Goal: Find contact information: Find contact information

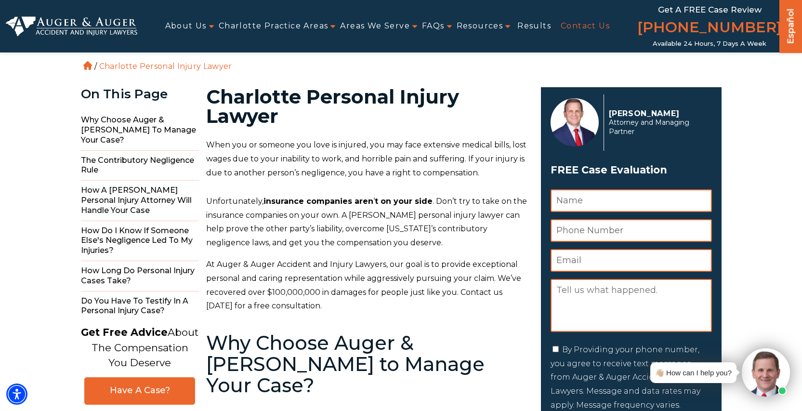
click at [594, 30] on link "Contact Us" at bounding box center [585, 26] width 49 height 22
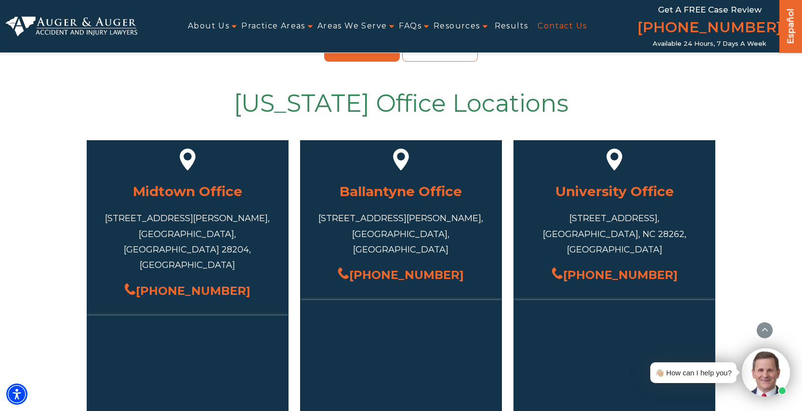
scroll to position [393, 0]
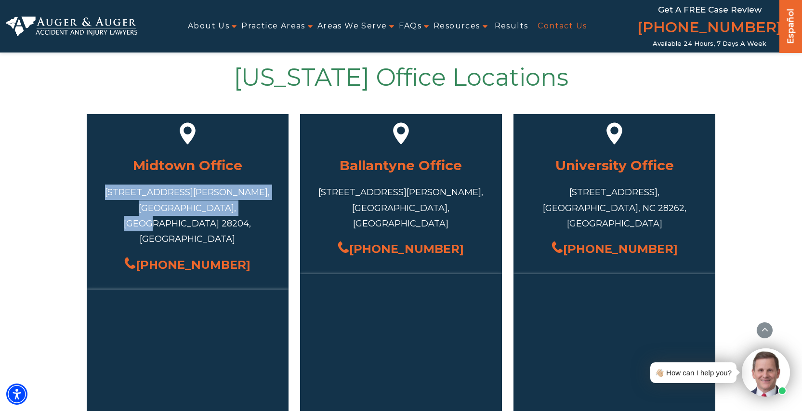
drag, startPoint x: 141, startPoint y: 187, endPoint x: 251, endPoint y: 201, distance: 110.8
click at [248, 208] on div "717 S Torrence St #101, Charlotte, NC 28204, USA" at bounding box center [187, 216] width 173 height 63
copy div "717 S Torrence St #101, Charlotte, NC 28204, USA"
drag, startPoint x: 252, startPoint y: 237, endPoint x: 152, endPoint y: 243, distance: 100.4
click at [152, 254] on div "[PHONE_NUMBER]" at bounding box center [187, 264] width 173 height 21
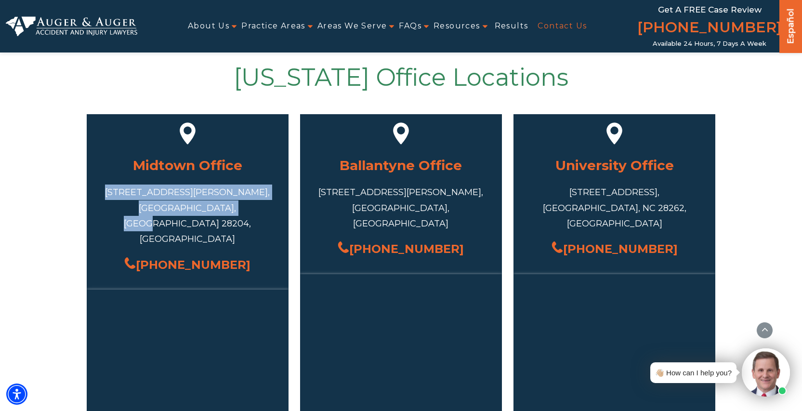
copy link "[PHONE_NUMBER]"
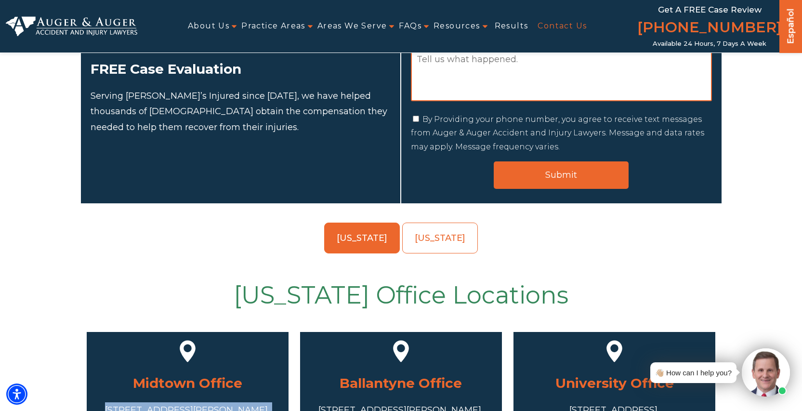
scroll to position [0, 0]
